Goal: Task Accomplishment & Management: Use online tool/utility

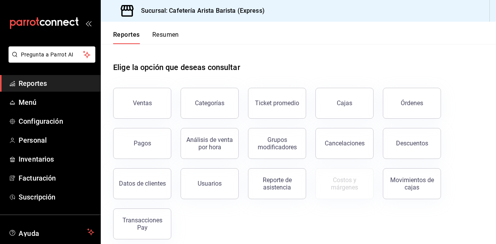
click at [162, 38] on button "Resumen" at bounding box center [165, 37] width 27 height 13
click at [157, 35] on button "Resumen" at bounding box center [165, 37] width 27 height 13
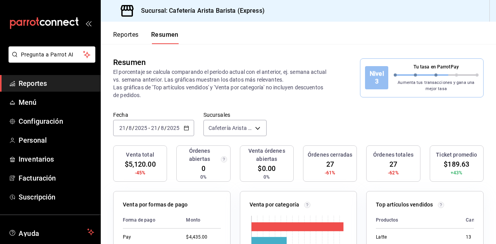
click at [127, 34] on button "Reportes" at bounding box center [126, 37] width 26 height 13
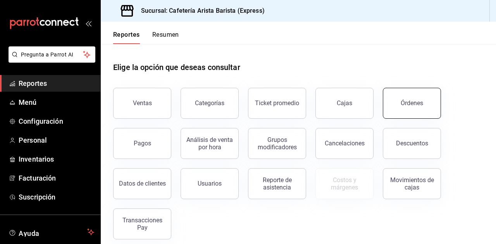
click at [420, 108] on button "Órdenes" at bounding box center [412, 103] width 58 height 31
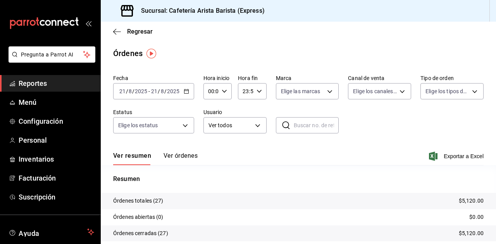
click at [170, 153] on button "Ver órdenes" at bounding box center [180, 158] width 34 height 13
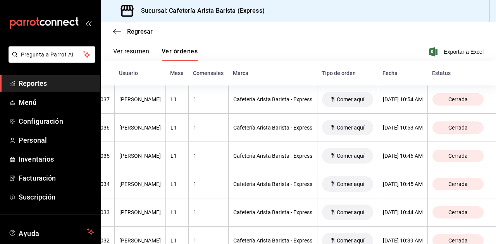
scroll to position [0, 150]
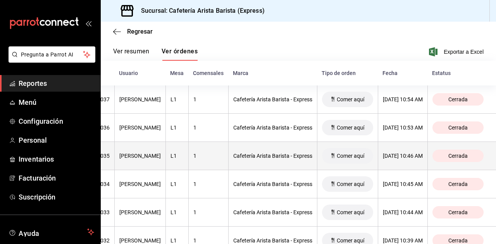
click at [322, 154] on div "Comer aquí" at bounding box center [347, 155] width 51 height 15
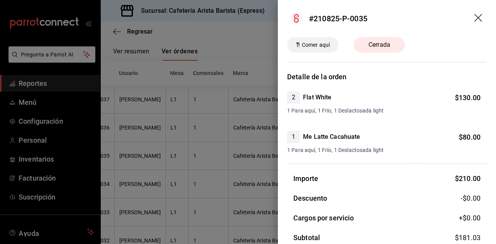
click at [258, 158] on div at bounding box center [248, 122] width 496 height 244
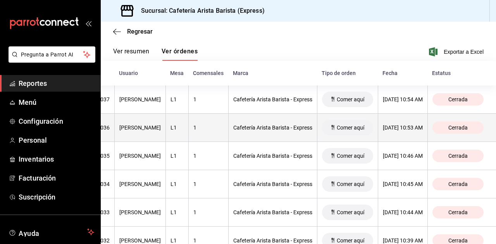
click at [275, 125] on div "Cafetería Arista Barista - Express" at bounding box center [272, 128] width 79 height 6
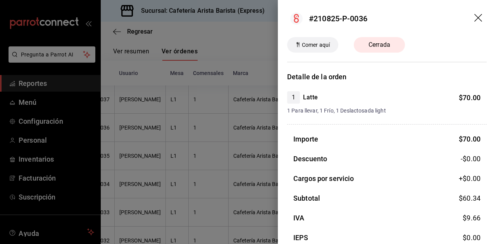
click at [246, 124] on div at bounding box center [248, 122] width 496 height 244
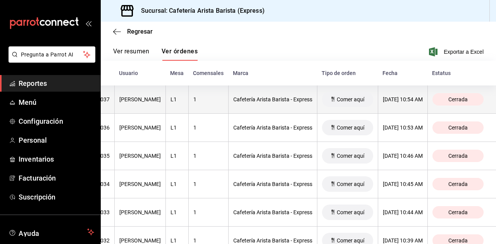
click at [277, 108] on th "Cafetería Arista Barista - Express" at bounding box center [272, 100] width 89 height 28
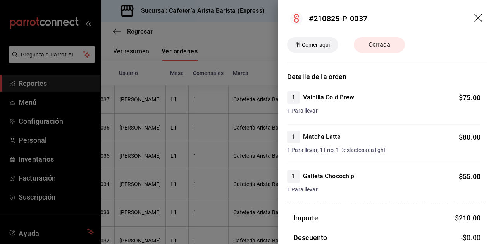
click at [244, 122] on div at bounding box center [248, 122] width 496 height 244
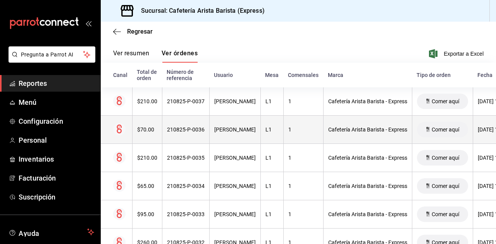
scroll to position [0, 31]
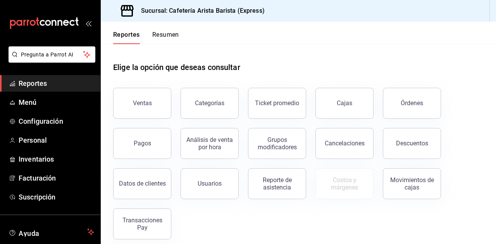
click at [179, 37] on header "Reportes Resumen" at bounding box center [298, 33] width 395 height 22
click at [175, 37] on button "Resumen" at bounding box center [165, 37] width 27 height 13
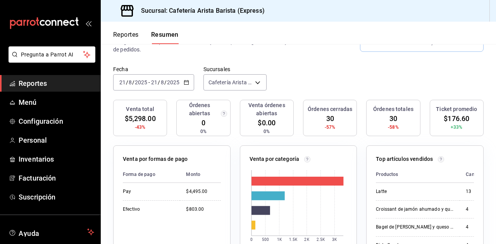
scroll to position [46, 0]
